Goal: Task Accomplishment & Management: Use online tool/utility

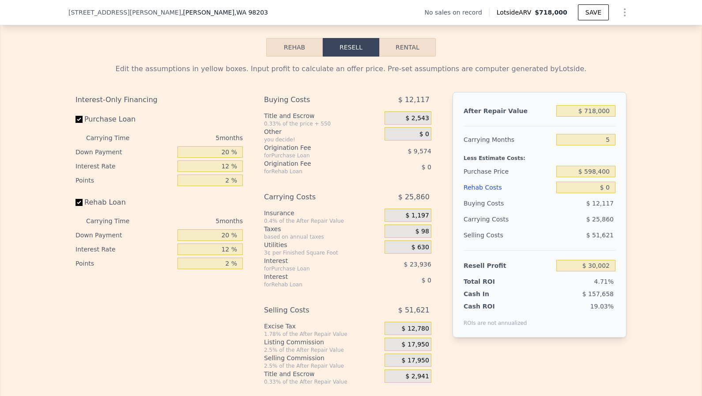
scroll to position [1334, 0]
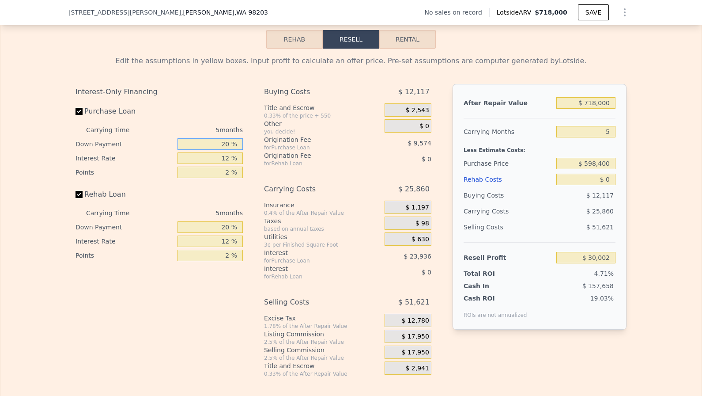
click at [209, 138] on input "20 %" at bounding box center [209, 143] width 65 height 11
type input "1 %"
type input "$ 22,043"
type input "10 %"
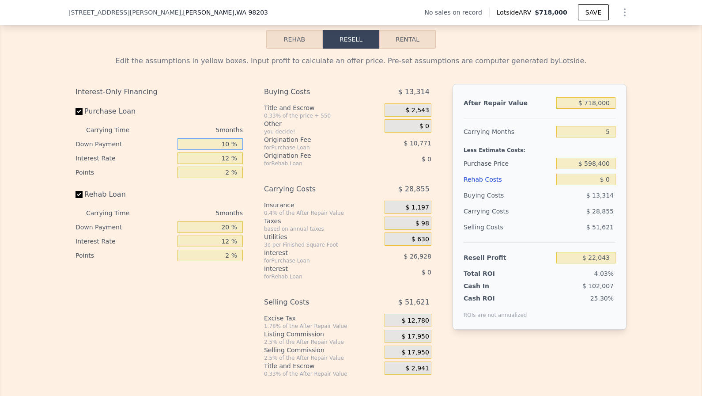
type input "$ 25,810"
type input "10 %"
type input "11 %"
type input "$ 28,055"
type input "11 %"
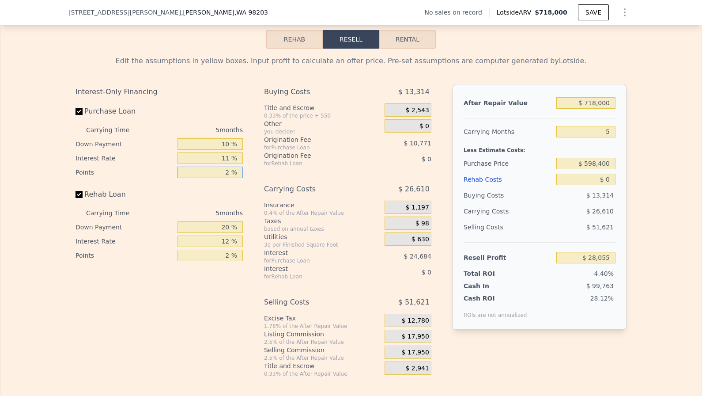
click at [213, 166] on input "2 %" at bounding box center [209, 171] width 65 height 11
type input "1 %"
type input "$ 33,440"
type input "1 %"
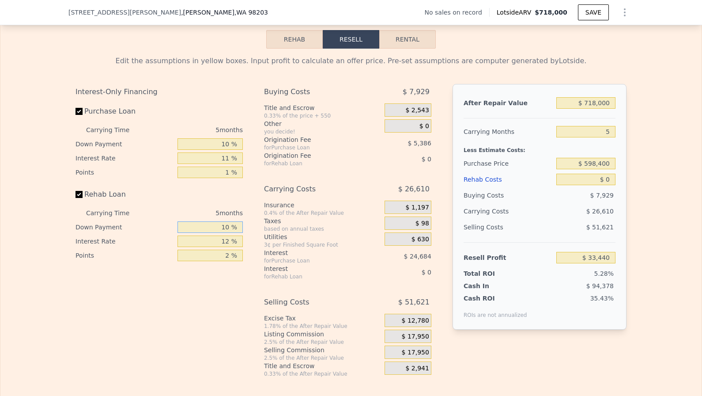
type input "10 %"
type input "11 %"
type input "1 %"
click at [611, 97] on input "$ 718,000" at bounding box center [585, 102] width 59 height 11
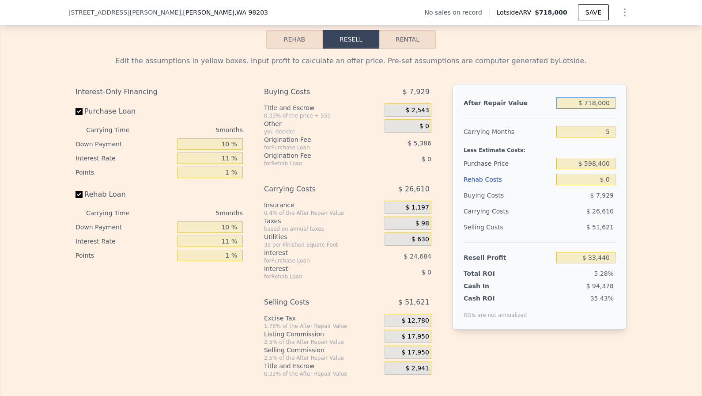
click at [611, 97] on input "$ 718,000" at bounding box center [585, 102] width 59 height 11
type input "$ 5"
type input "-$ 632,287"
type input "$ 59"
type input "-$ 632,236"
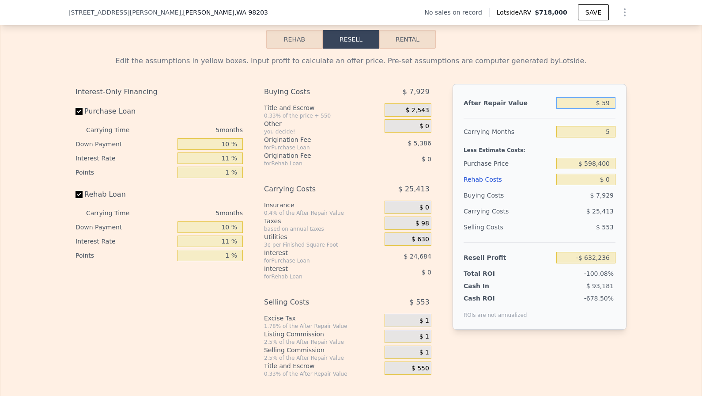
type input "$ 599"
type input "-$ 631,737"
type input "$ 5,999"
type input "-$ 626,730"
type input "$ 59,999"
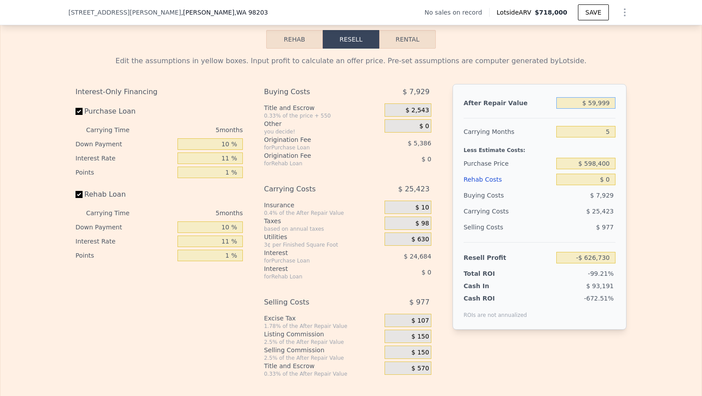
type input "-$ 576,661"
type input "$ 599,999"
type input "-$ 75,971"
click at [604, 126] on input "5" at bounding box center [585, 131] width 59 height 11
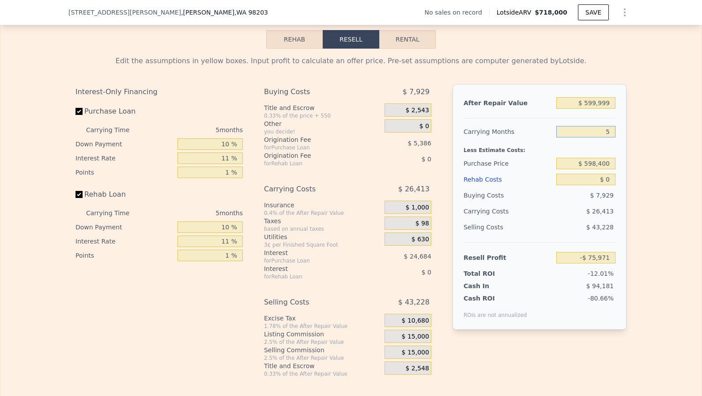
click at [604, 126] on input "5" at bounding box center [585, 131] width 59 height 11
type input "3"
type input "-$ 65,406"
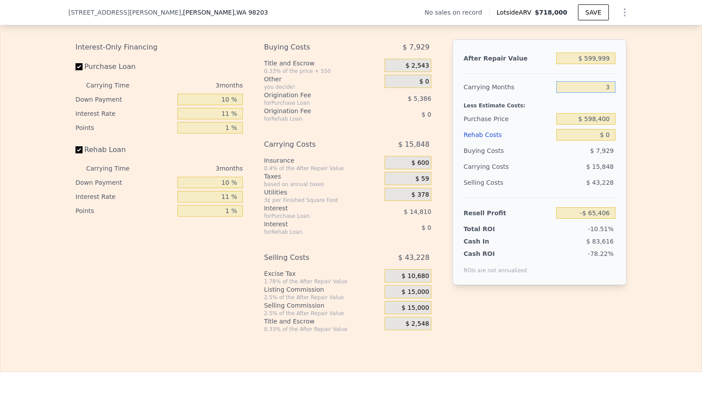
scroll to position [1379, 0]
type input "3"
click at [601, 113] on input "$ 598,400" at bounding box center [585, 118] width 59 height 11
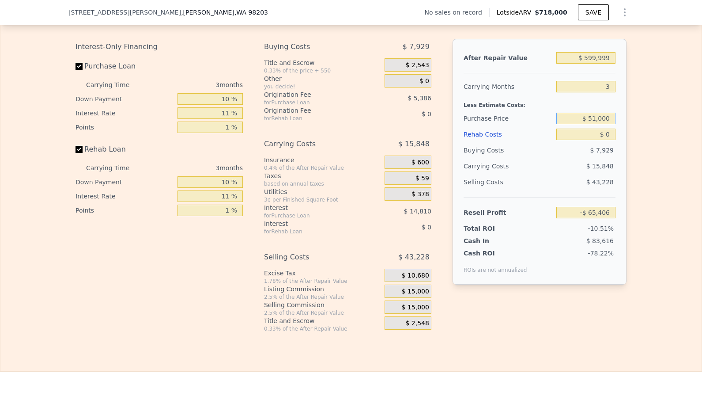
type input "$ 510,000"
click at [611, 131] on input "$ 0" at bounding box center [585, 133] width 59 height 11
type input "$ 26,272"
click at [611, 131] on input "$ 0" at bounding box center [585, 133] width 59 height 11
type input "$ 1"
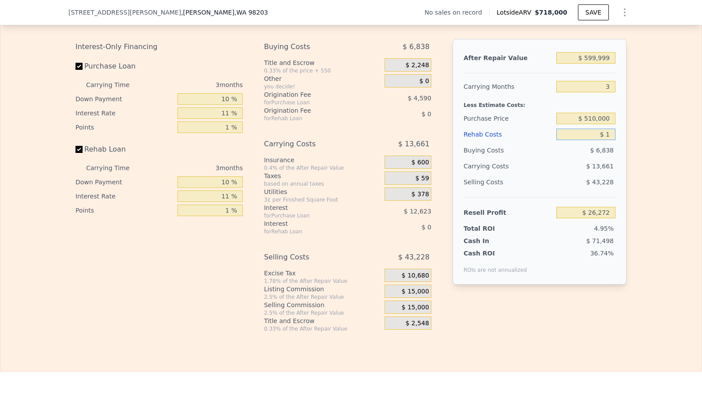
type input "$ 26,271"
type input "$ 15"
type input "$ 26,257"
type input "$ 150"
type input "$ 26,118"
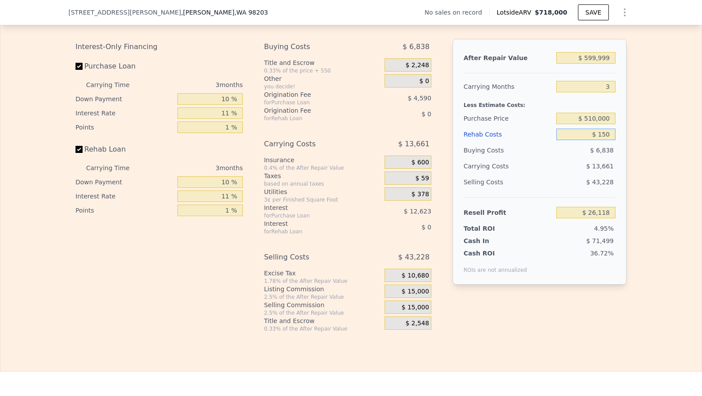
type input "$ 1,500"
type input "$ 24,722"
type input "$ 15,000"
type input "$ 10,765"
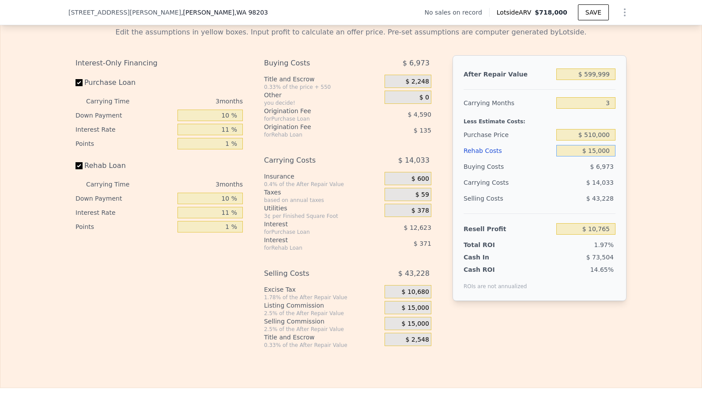
scroll to position [1357, 0]
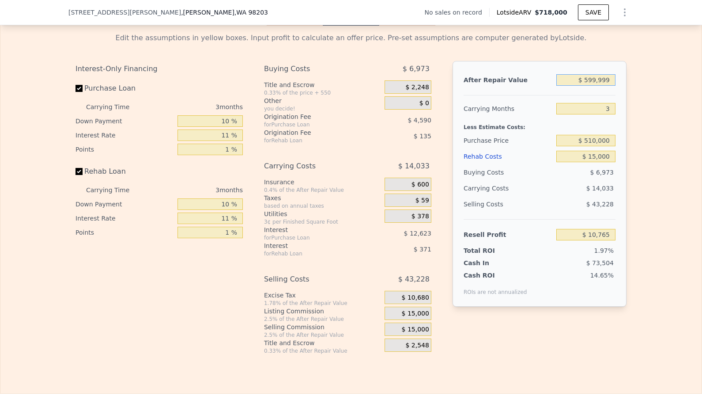
click at [601, 75] on input "$ 599,999" at bounding box center [585, 79] width 59 height 11
click at [80, 85] on input "Purchase Loan" at bounding box center [78, 88] width 7 height 7
checkbox input "false"
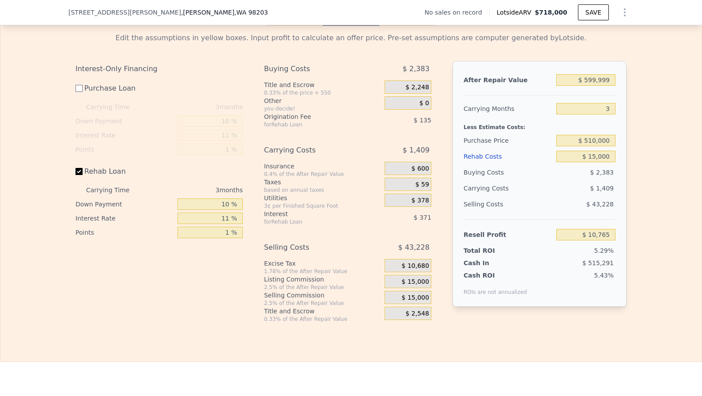
type input "$ 27,979"
click at [78, 166] on label "Rehab Loan" at bounding box center [124, 171] width 98 height 16
click at [78, 168] on input "Rehab Loan" at bounding box center [78, 171] width 7 height 7
checkbox input "false"
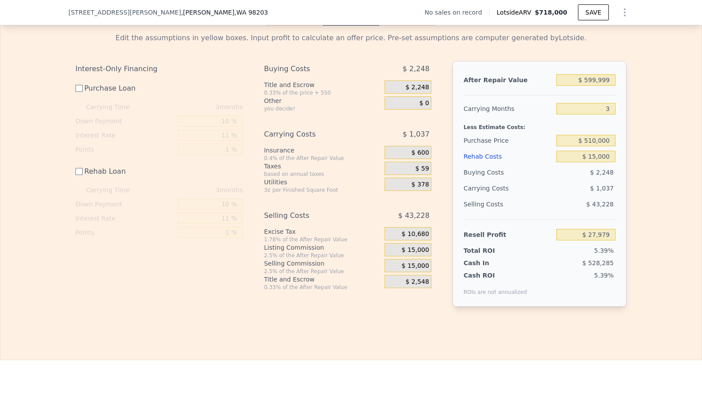
type input "$ 28,486"
click at [415, 246] on span "$ 15,000" at bounding box center [415, 250] width 27 height 8
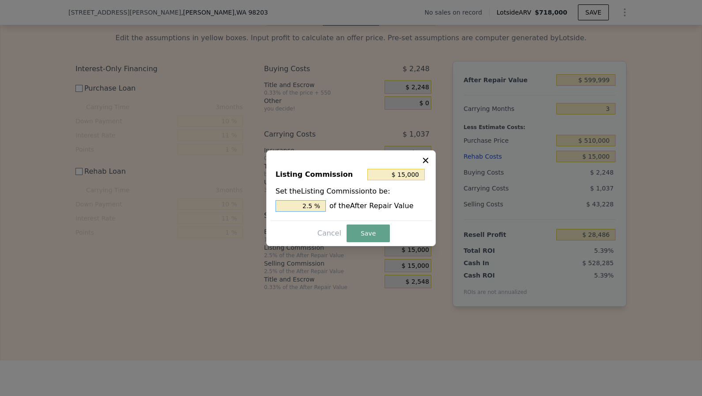
drag, startPoint x: 301, startPoint y: 205, endPoint x: 435, endPoint y: 205, distance: 134.2
click at [435, 205] on div "Listing Commission $ 15,000 Set the Listing Commission to be: 2.5 % of the Afte…" at bounding box center [351, 198] width 170 height 96
type input "$ 0"
type input "0 %"
click at [374, 226] on button "Save" at bounding box center [368, 233] width 43 height 18
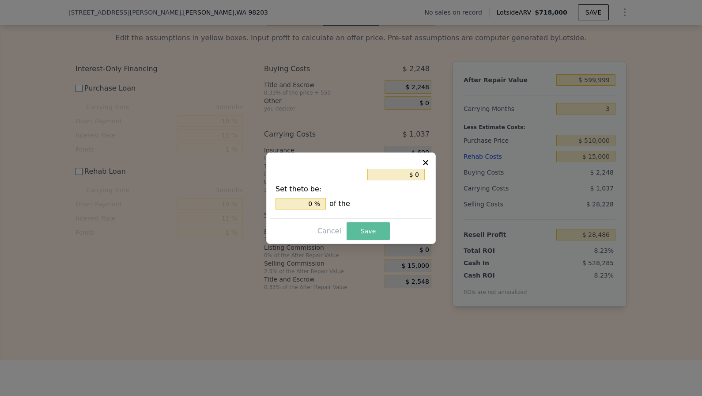
type input "$ 43,486"
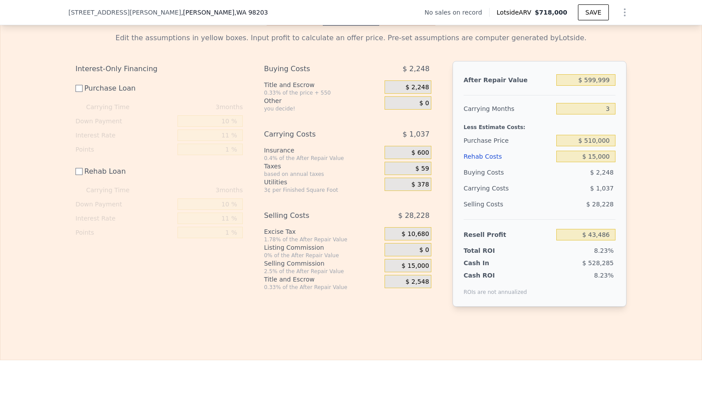
click at [421, 230] on span "$ 10,680" at bounding box center [415, 234] width 27 height 8
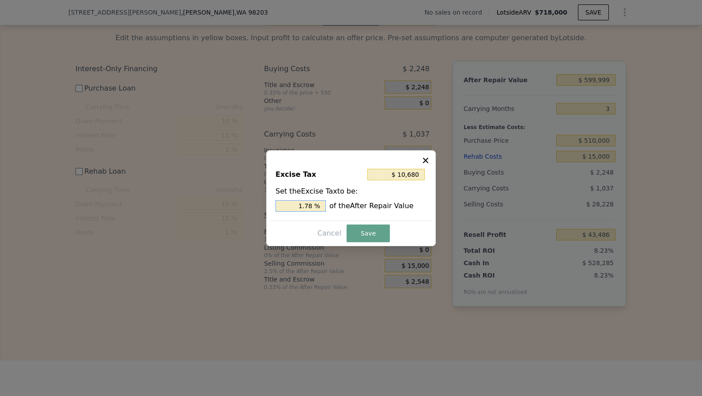
drag, startPoint x: 296, startPoint y: 207, endPoint x: 456, endPoint y: 207, distance: 159.4
click at [456, 207] on div "​ Excise Tax $ 10,680 Set the Excise Tax to be: 1.78 % of the After Repair Valu…" at bounding box center [351, 198] width 702 height 396
type input "$ 0"
type input "0 %"
click at [362, 235] on button "Save" at bounding box center [368, 233] width 43 height 18
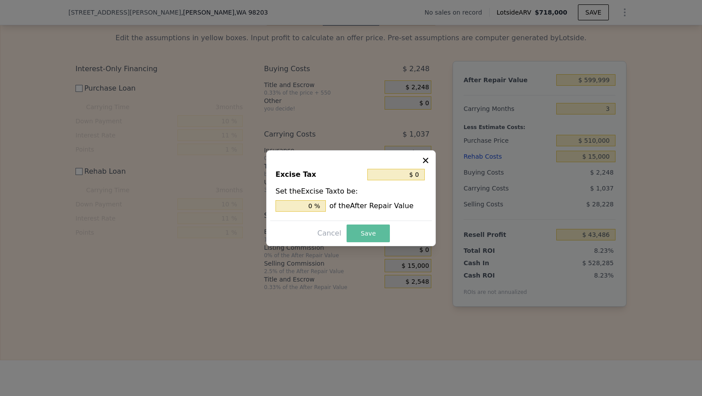
type input "$ 54,166"
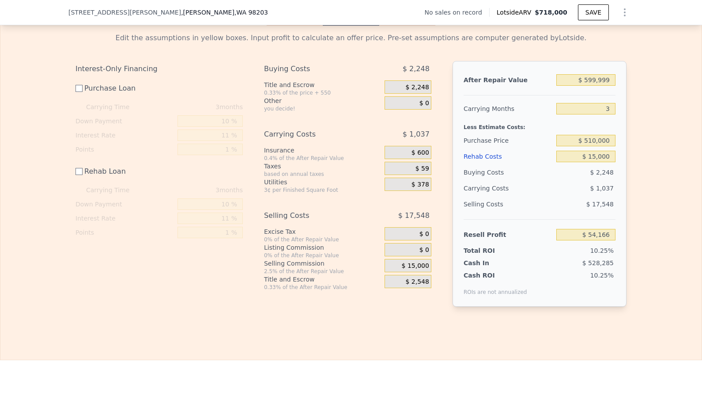
click at [426, 278] on span "$ 2,548" at bounding box center [416, 282] width 23 height 8
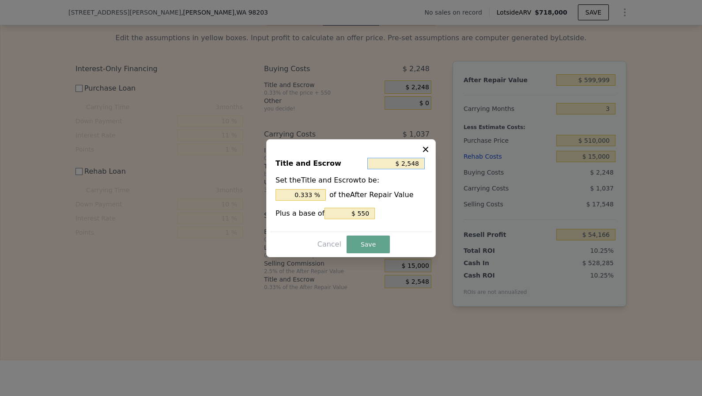
click at [423, 164] on input "$ 2,548" at bounding box center [395, 163] width 57 height 11
type input "$ 0"
type input "0 %"
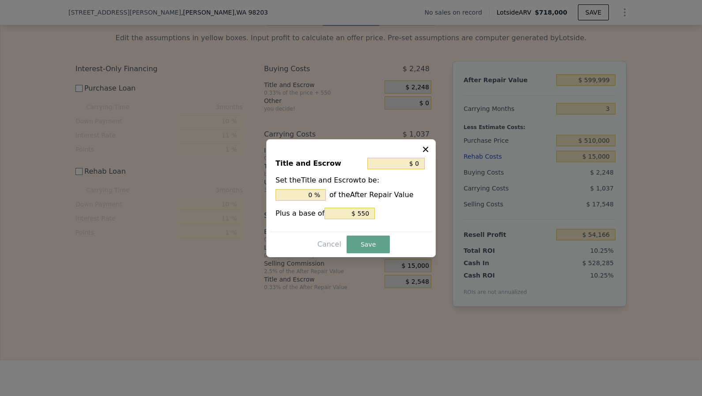
click at [426, 151] on icon at bounding box center [425, 149] width 9 height 9
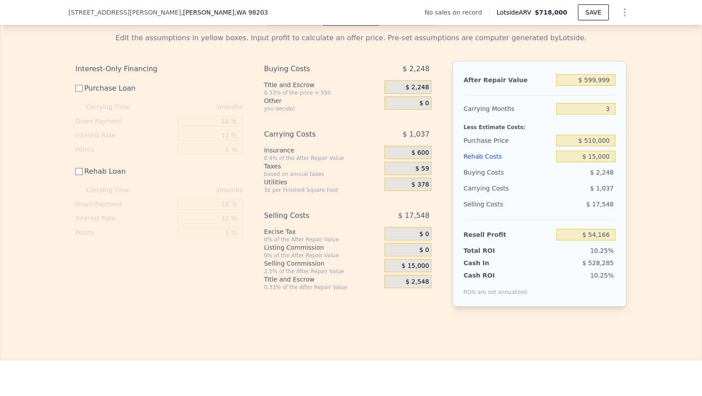
click at [413, 261] on div "$ 15,000" at bounding box center [408, 265] width 47 height 13
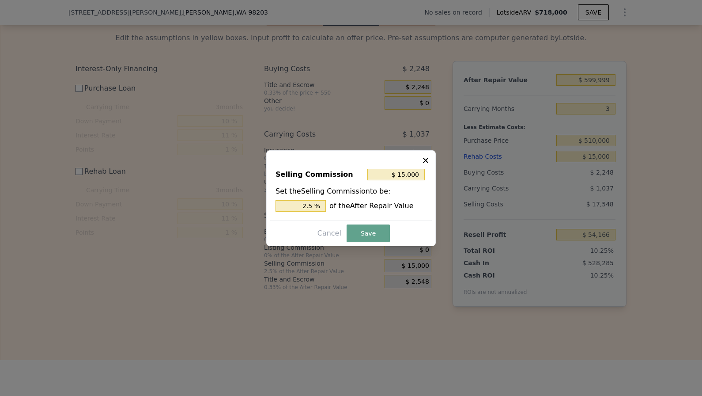
click at [426, 160] on icon at bounding box center [425, 159] width 5 height 5
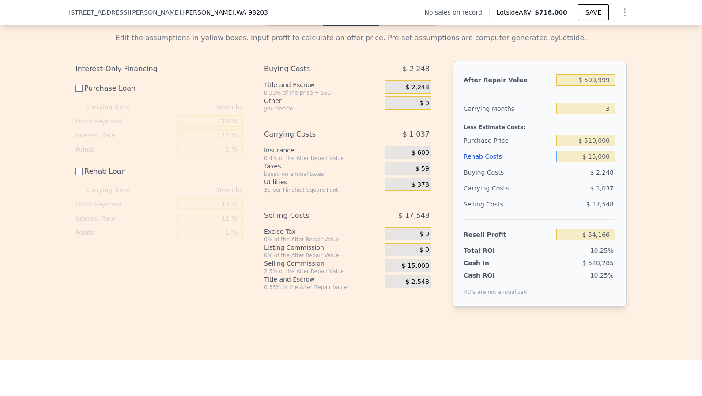
click at [604, 151] on input "$ 15,000" at bounding box center [585, 156] width 59 height 11
click at [598, 151] on input "$ 15,000" at bounding box center [585, 156] width 59 height 11
type input "$ 1,000"
type input "$ 68,166"
type input "$ 10,000"
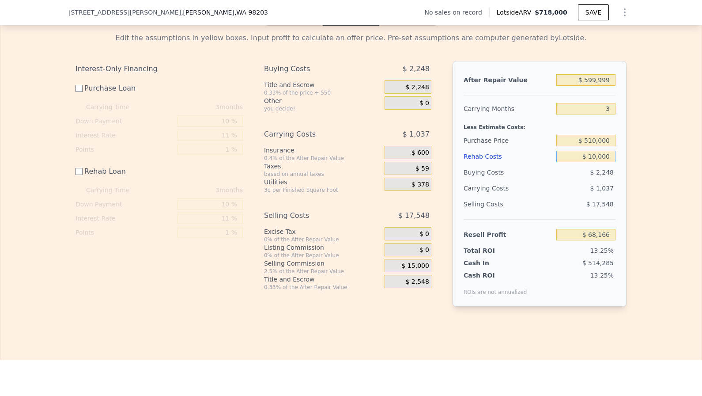
type input "$ 59,166"
type input "$ 10,000"
click at [664, 175] on div "Edit the assumptions in yellow boxes. Input profit to calculate an offer price.…" at bounding box center [350, 173] width 701 height 295
click at [597, 229] on input "$ 59,166" at bounding box center [585, 234] width 59 height 11
type input "$ 62,166"
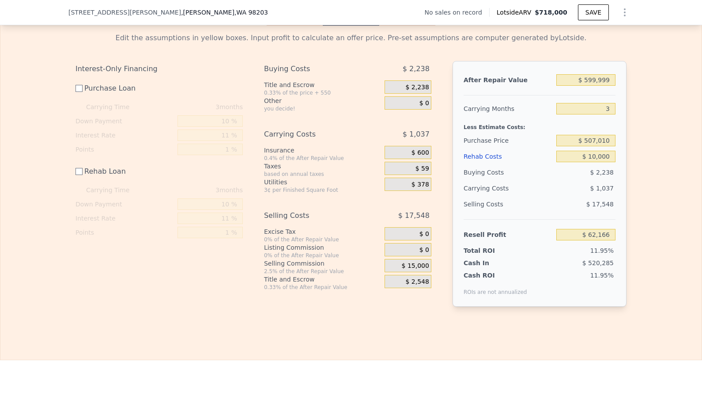
click at [649, 316] on div "Rehab Resell Rental Edit the assumptions in yellow boxes. Input profit to calcu…" at bounding box center [351, 164] width 702 height 392
click at [599, 135] on input "$ 507,010" at bounding box center [585, 140] width 59 height 11
type input "$ 510,010"
click at [646, 182] on div "Edit the assumptions in yellow boxes. Input profit to calculate an offer price.…" at bounding box center [350, 173] width 701 height 295
type input "$ 59,156"
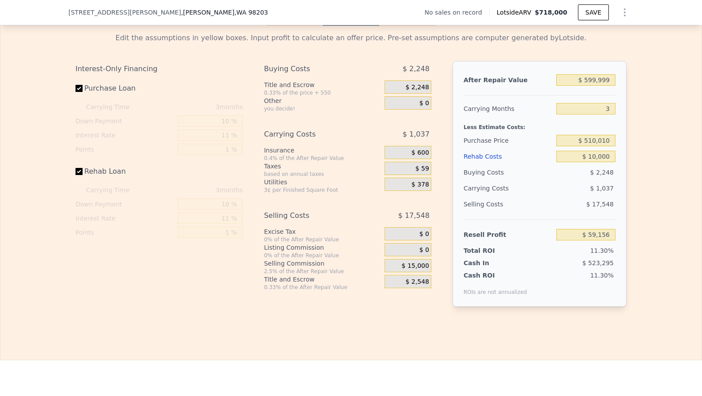
checkbox input "true"
type input "$ 718,000"
type input "5"
type input "$ 0"
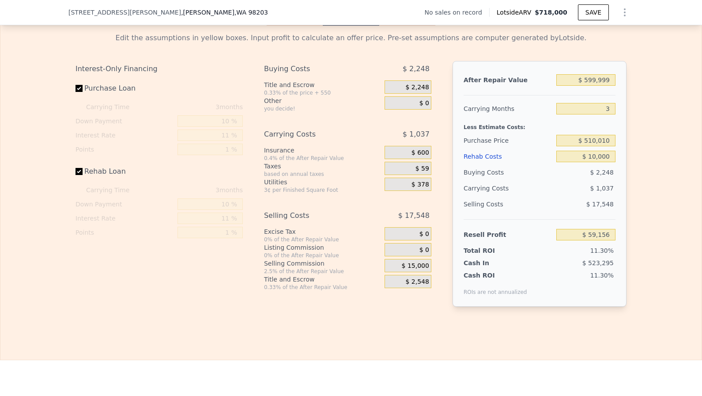
type input "$ 30,002"
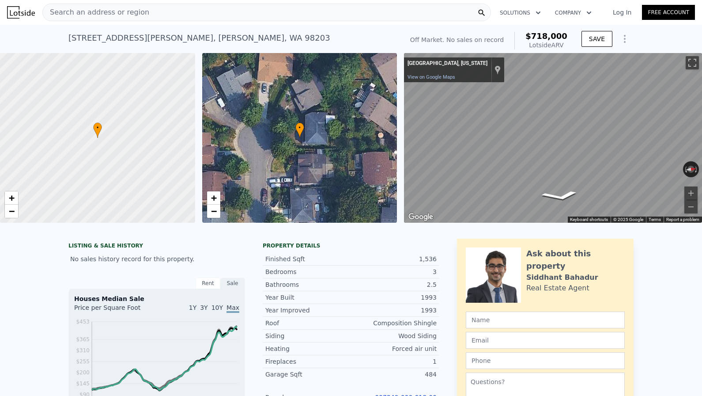
scroll to position [0, 0]
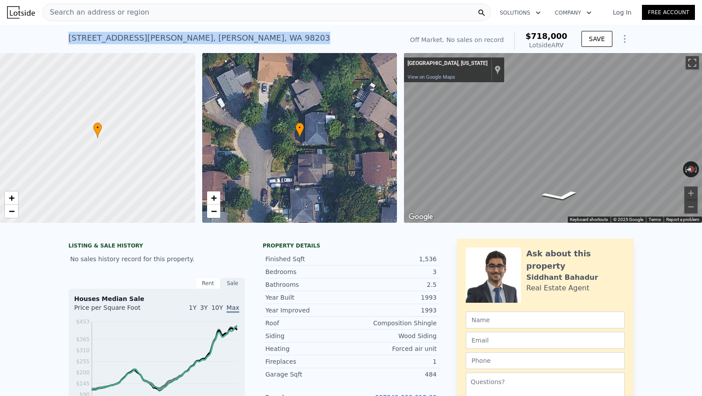
drag, startPoint x: 198, startPoint y: 34, endPoint x: 12, endPoint y: 35, distance: 186.3
click at [11, 35] on div "[STREET_ADDRESS][PERSON_NAME] No sales on record (~ARV $718k ) Off Market. No s…" at bounding box center [351, 39] width 702 height 28
copy div "[STREET_ADDRESS][PERSON_NAME] No sales on record (~ARV $718k )"
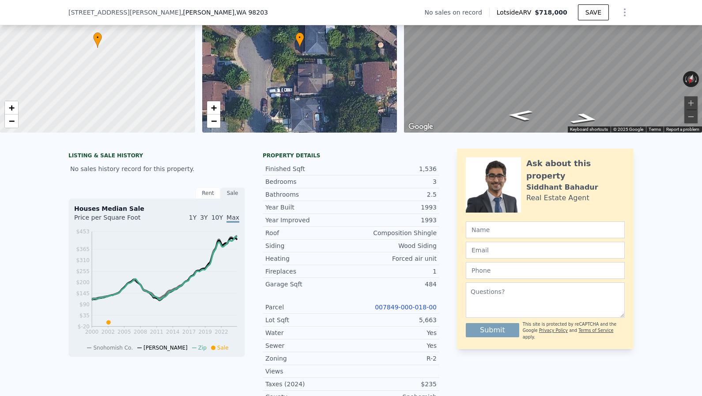
scroll to position [90, 0]
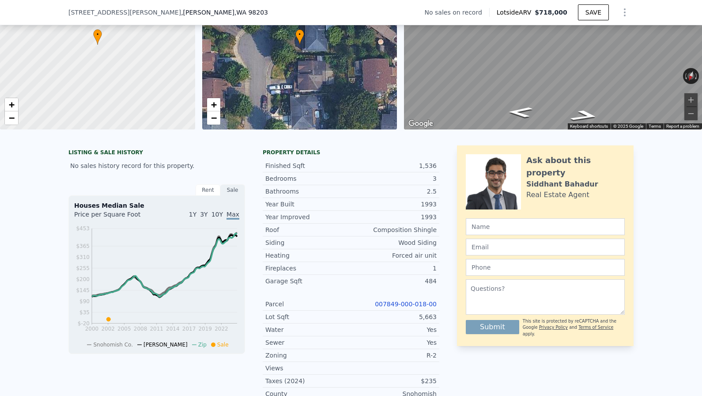
click at [181, 14] on span ", [GEOGRAPHIC_DATA]" at bounding box center [224, 12] width 87 height 9
drag, startPoint x: 64, startPoint y: 12, endPoint x: 189, endPoint y: 11, distance: 125.4
click at [189, 11] on div "[STREET_ADDRESS][PERSON_NAME] No sales on record Lotside ARV $718,000 SAVE" at bounding box center [351, 12] width 702 height 25
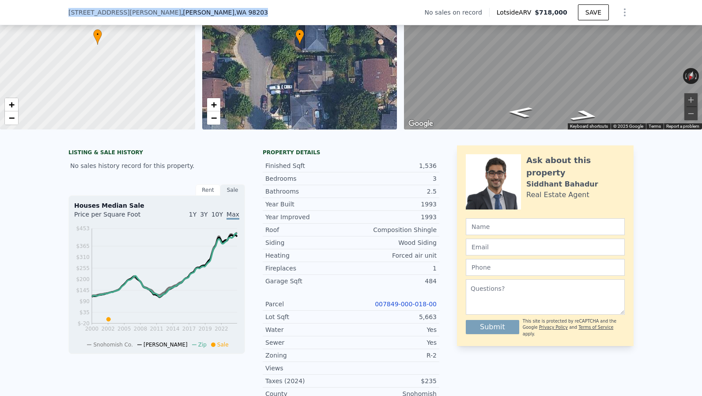
copy div "[STREET_ADDRESS][PERSON_NAME]"
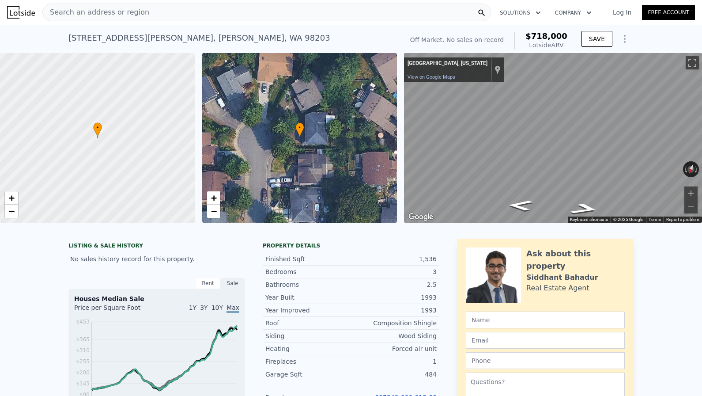
scroll to position [0, 0]
click at [215, 213] on span "−" at bounding box center [214, 210] width 6 height 11
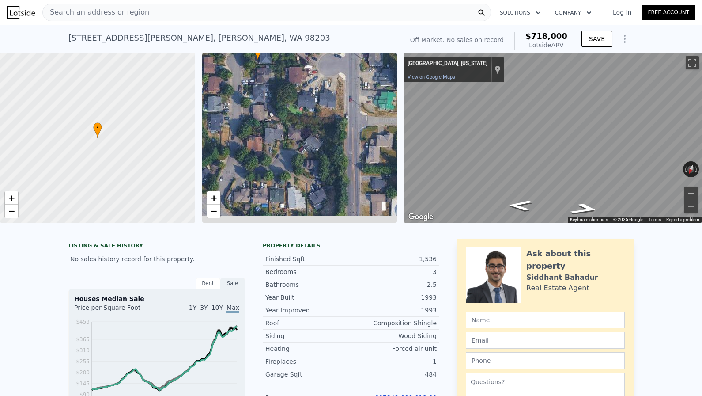
drag, startPoint x: 352, startPoint y: 176, endPoint x: 309, endPoint y: 98, distance: 89.9
click at [309, 97] on div "• + −" at bounding box center [299, 138] width 195 height 170
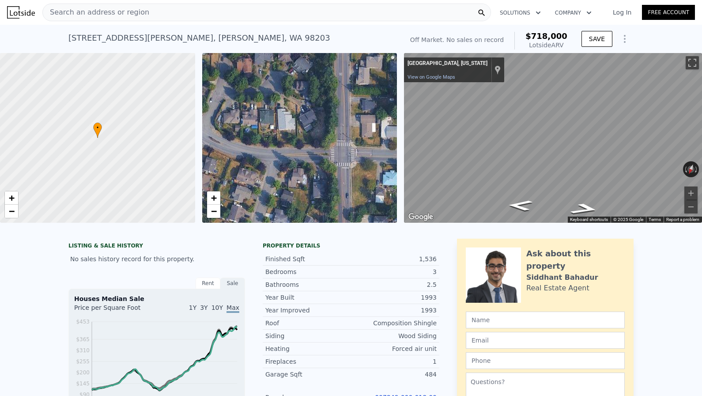
drag, startPoint x: 333, startPoint y: 155, endPoint x: 324, endPoint y: 77, distance: 78.7
click at [324, 77] on div "• + −" at bounding box center [299, 138] width 195 height 170
click at [216, 194] on span "+" at bounding box center [214, 197] width 6 height 11
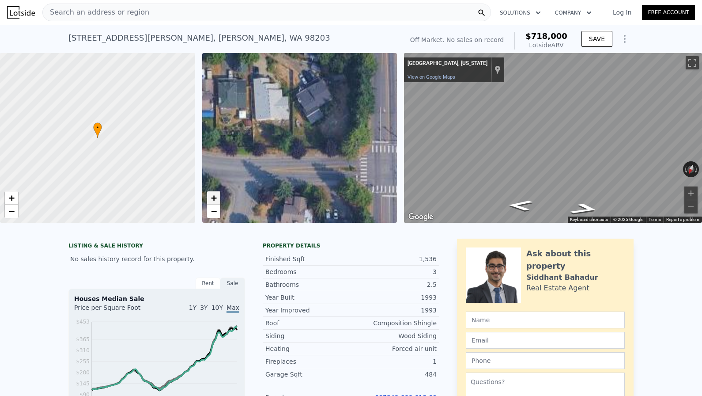
click at [216, 194] on span "+" at bounding box center [214, 197] width 6 height 11
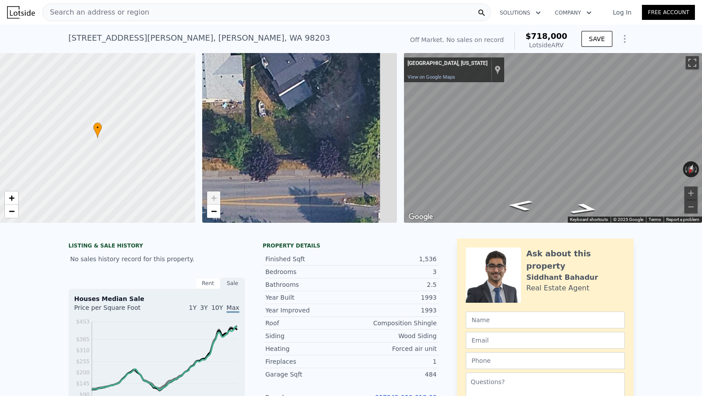
drag, startPoint x: 306, startPoint y: 182, endPoint x: 178, endPoint y: 182, distance: 128.5
click at [180, 182] on div "• + − • + − ← Move left → Move right ↑ Move up ↓ Move down + Zoom in - Zoom out…" at bounding box center [351, 138] width 702 height 170
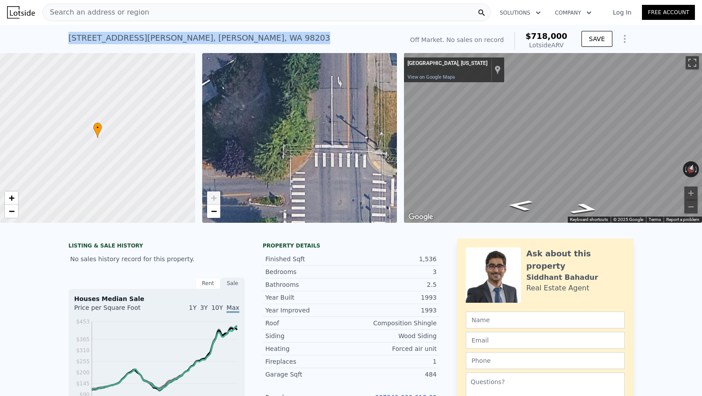
drag, startPoint x: 197, startPoint y: 35, endPoint x: 49, endPoint y: 37, distance: 148.8
click at [48, 36] on div "[STREET_ADDRESS][PERSON_NAME] No sales on record (~ARV $718k ) Off Market. No s…" at bounding box center [351, 39] width 702 height 28
copy div "[STREET_ADDRESS][PERSON_NAME] No sales on record (~ARV $718k )"
